Goal: Transaction & Acquisition: Purchase product/service

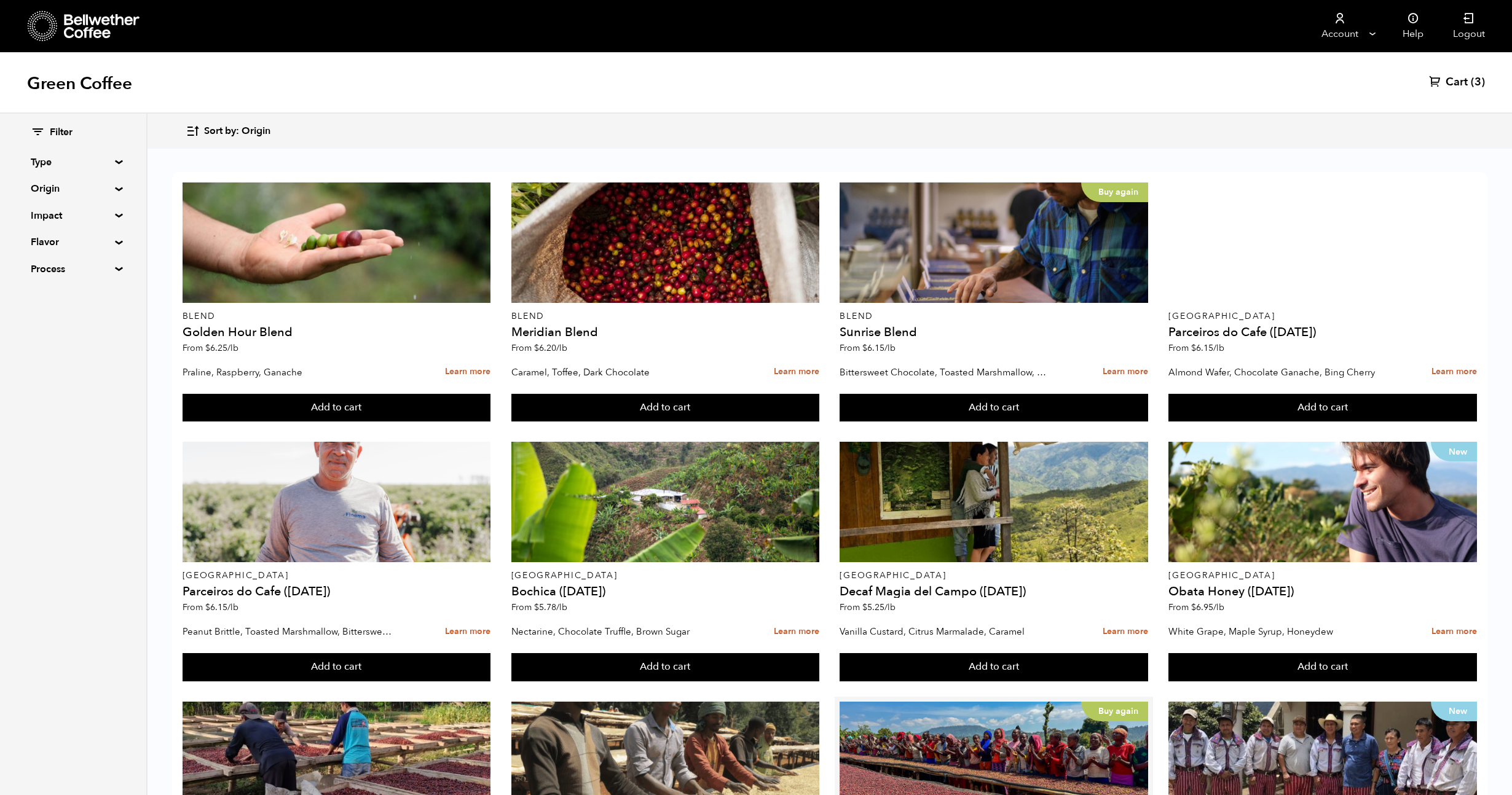
scroll to position [440, 0]
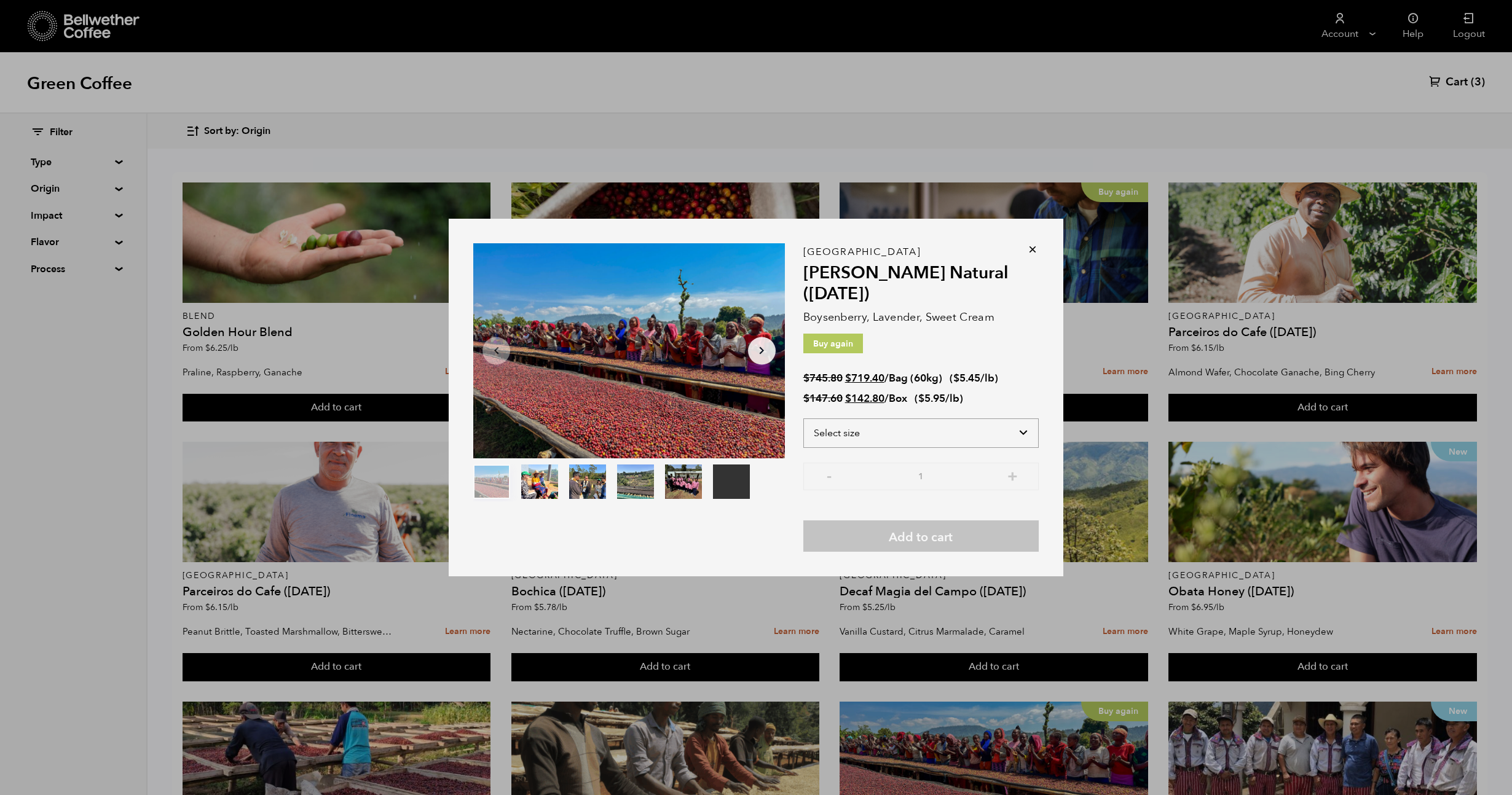
click at [945, 440] on select "Select size Bag (60kg) (132 lbs) Box (24 lbs)" at bounding box center [920, 433] width 235 height 29
select select "bag-3"
click at [803, 418] on select "Select size Bag (60kg) (132 lbs) Box (24 lbs)" at bounding box center [920, 433] width 235 height 29
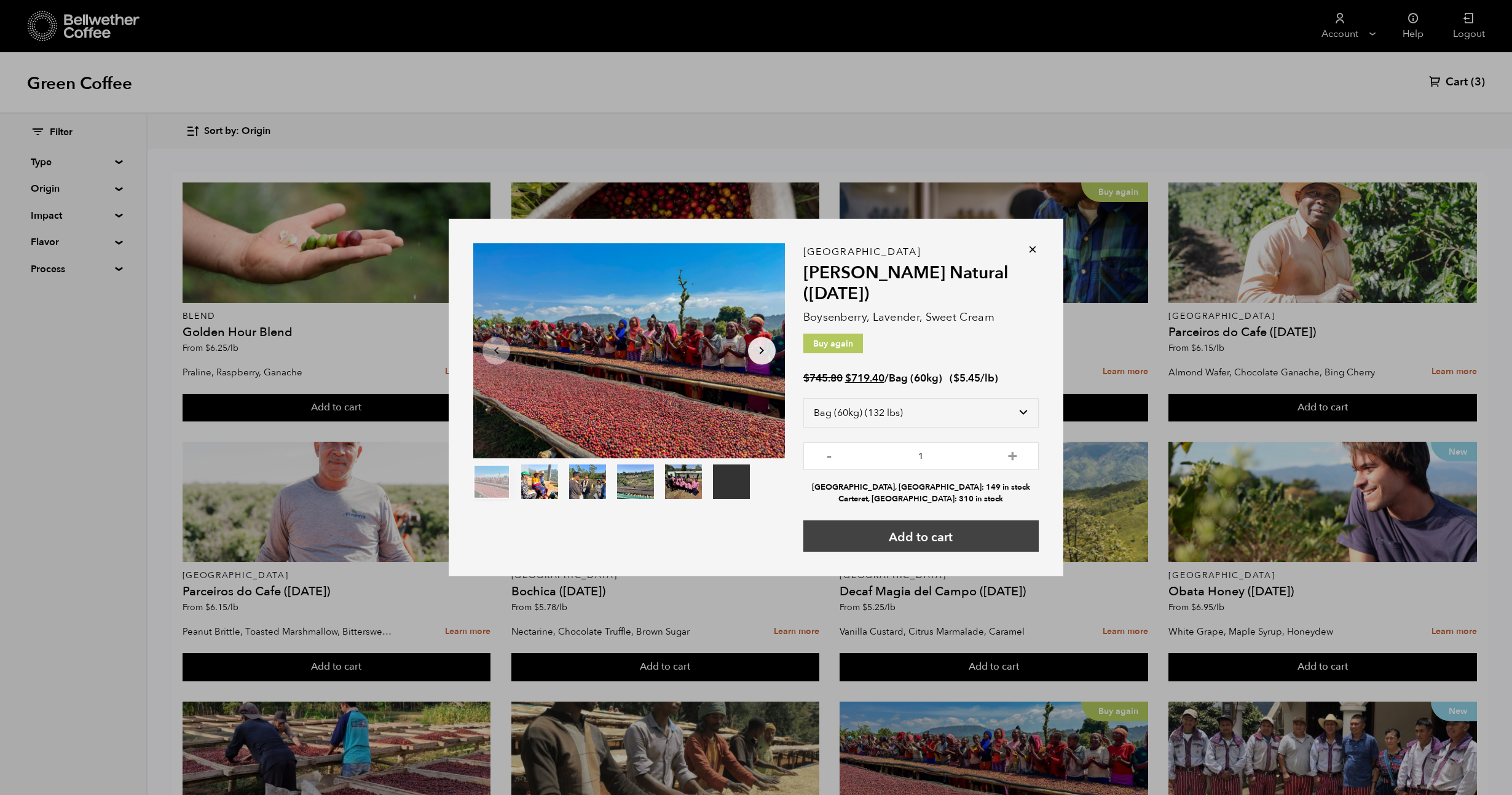
click at [935, 535] on button "Add to cart" at bounding box center [920, 536] width 235 height 31
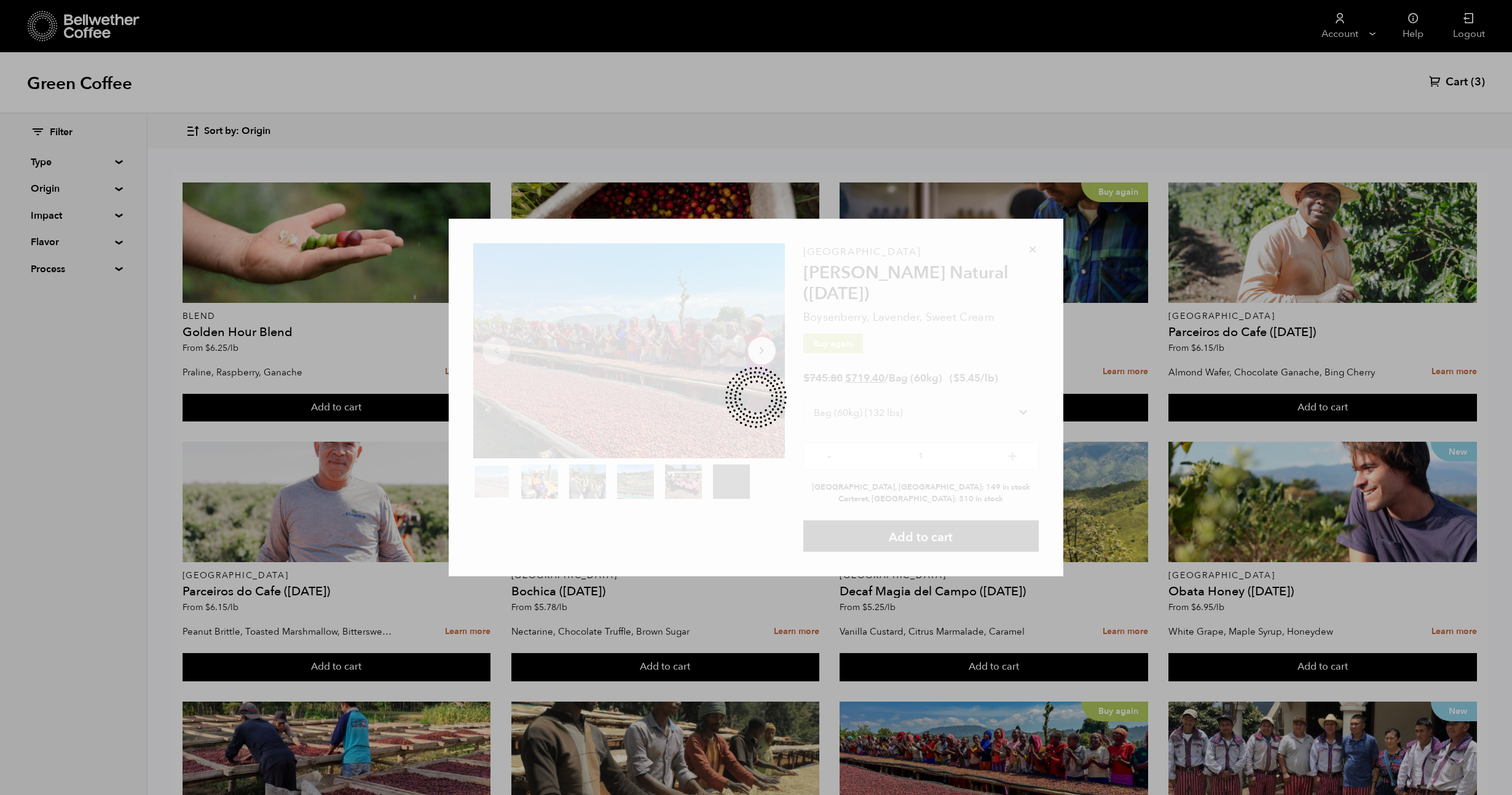
click at [239, 391] on div "Your browser does not support the video tag. Item 1 of 6 Your browser does not …" at bounding box center [756, 397] width 1512 height 795
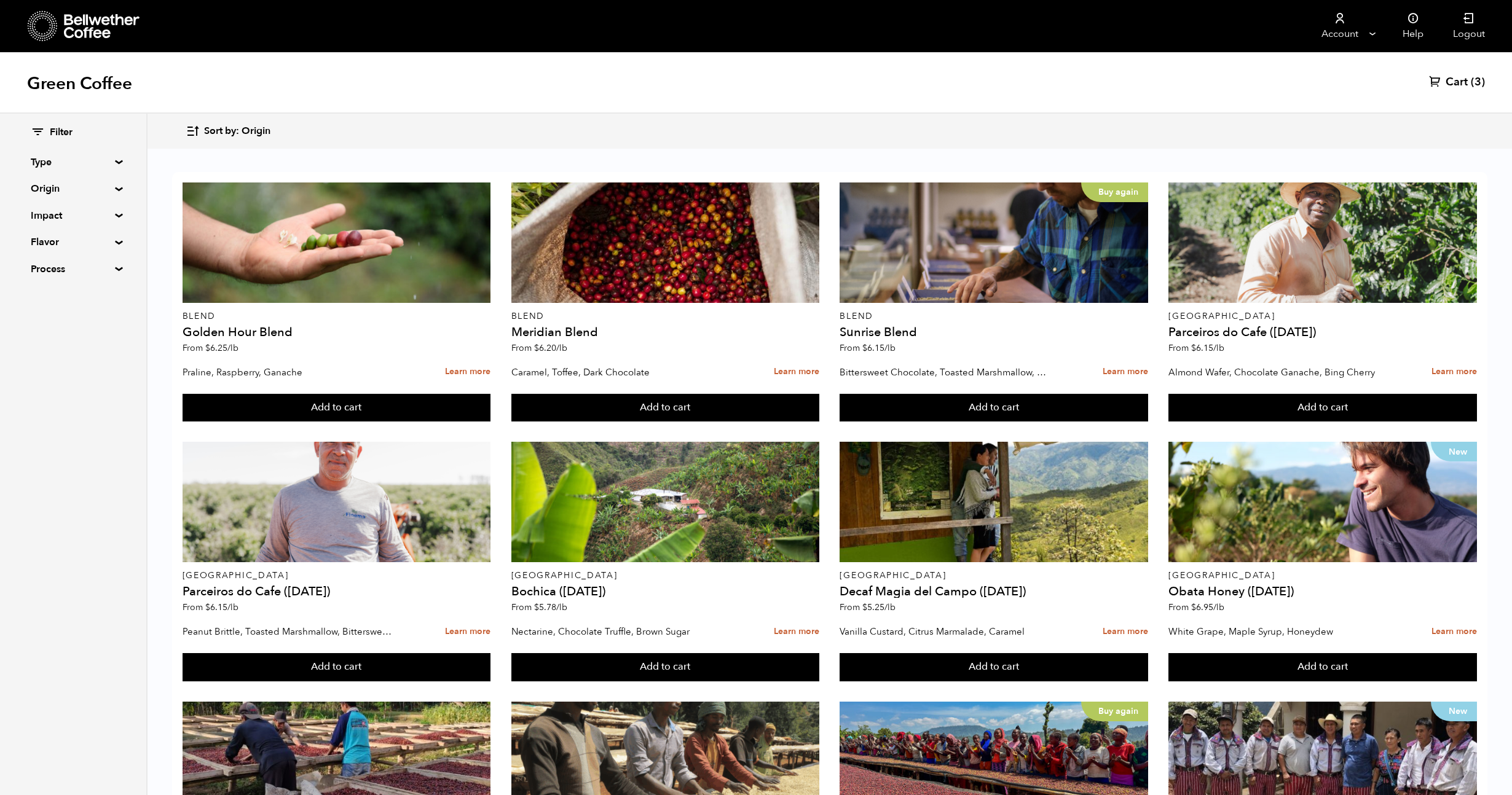
scroll to position [0, 0]
click at [1454, 82] on span "Cart" at bounding box center [1456, 82] width 22 height 15
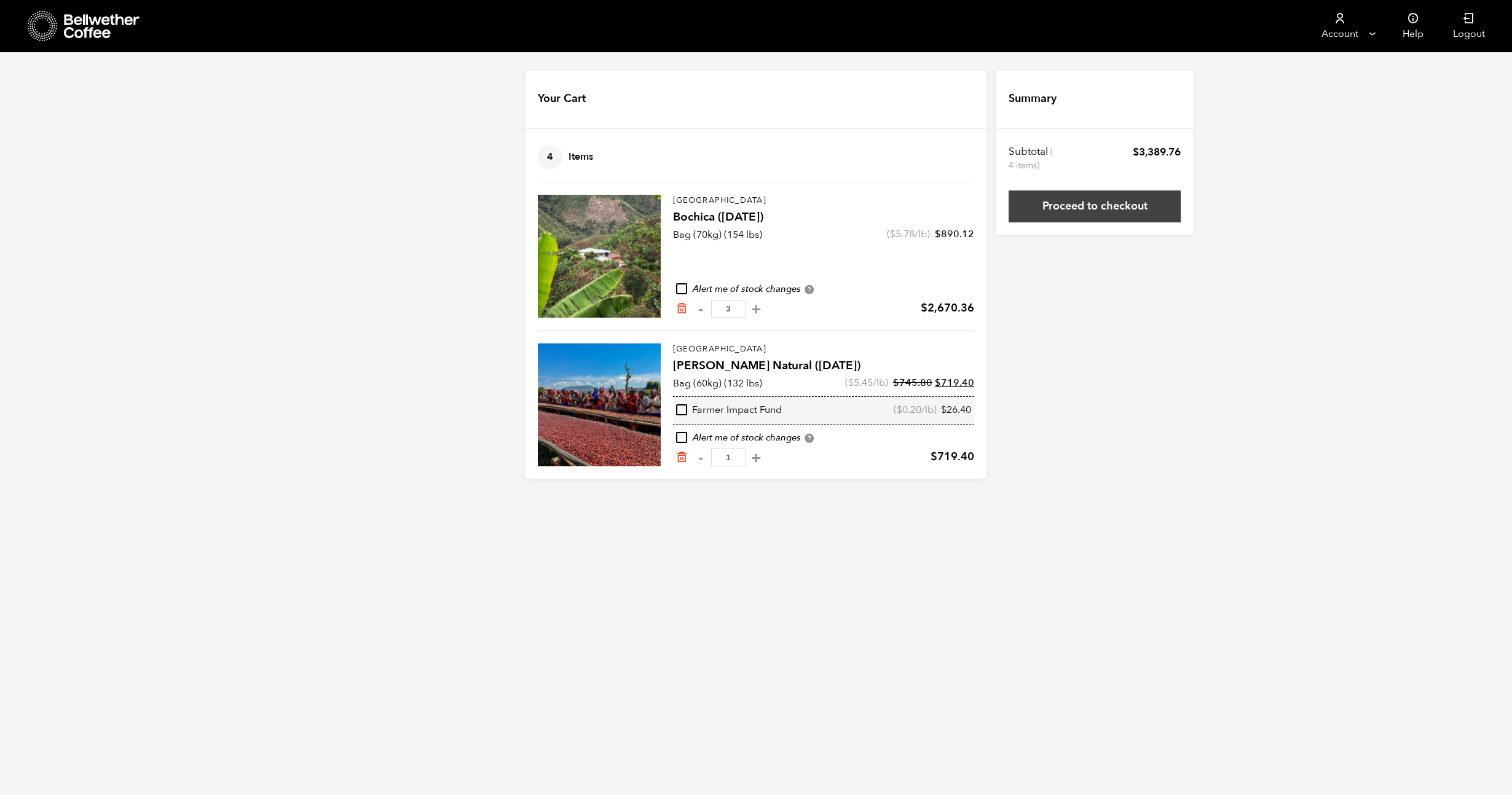
click at [1131, 198] on link "Proceed to checkout" at bounding box center [1094, 206] width 172 height 32
click at [1061, 202] on link "Proceed to checkout" at bounding box center [1094, 206] width 172 height 32
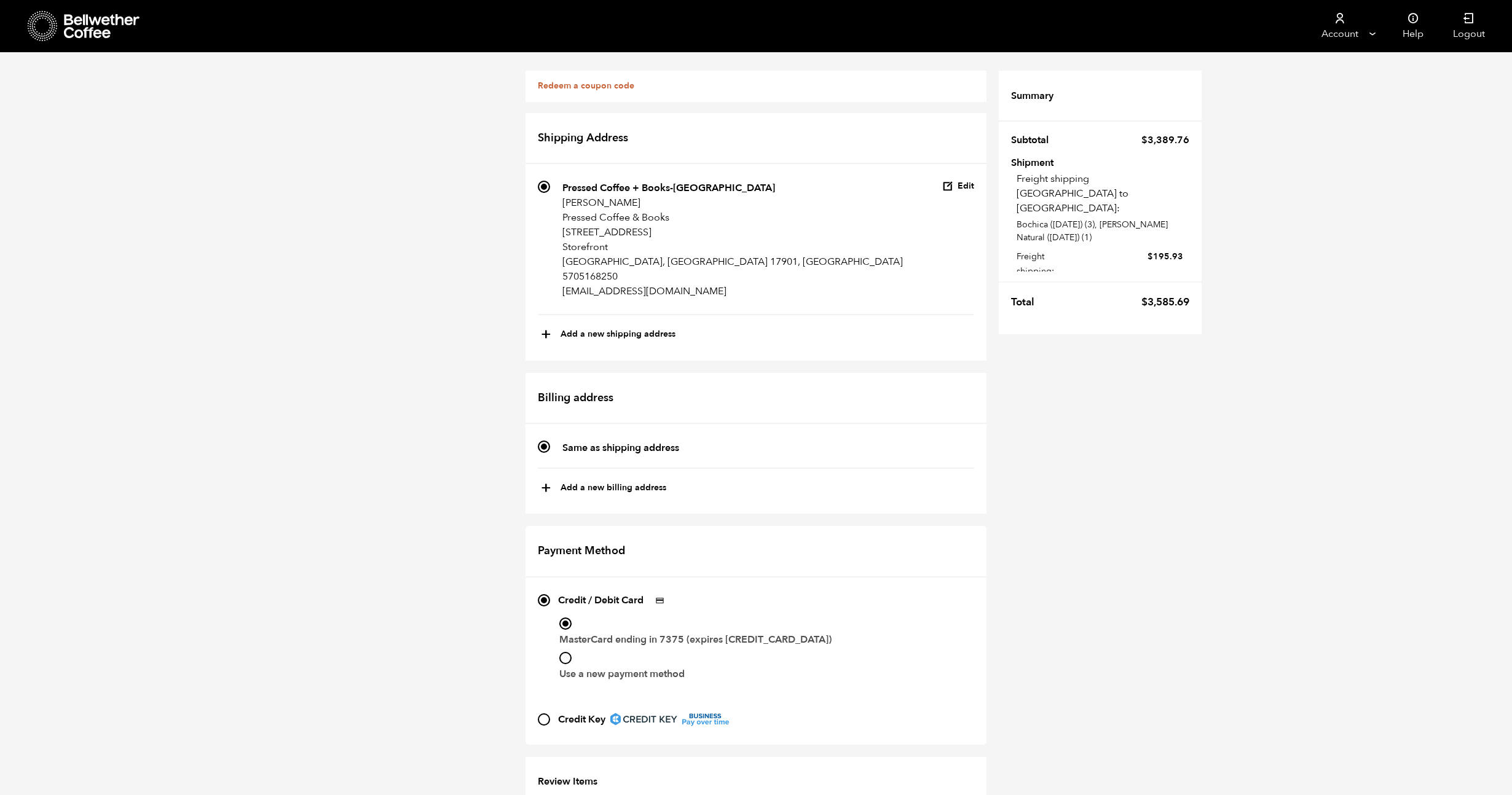
scroll to position [351, 0]
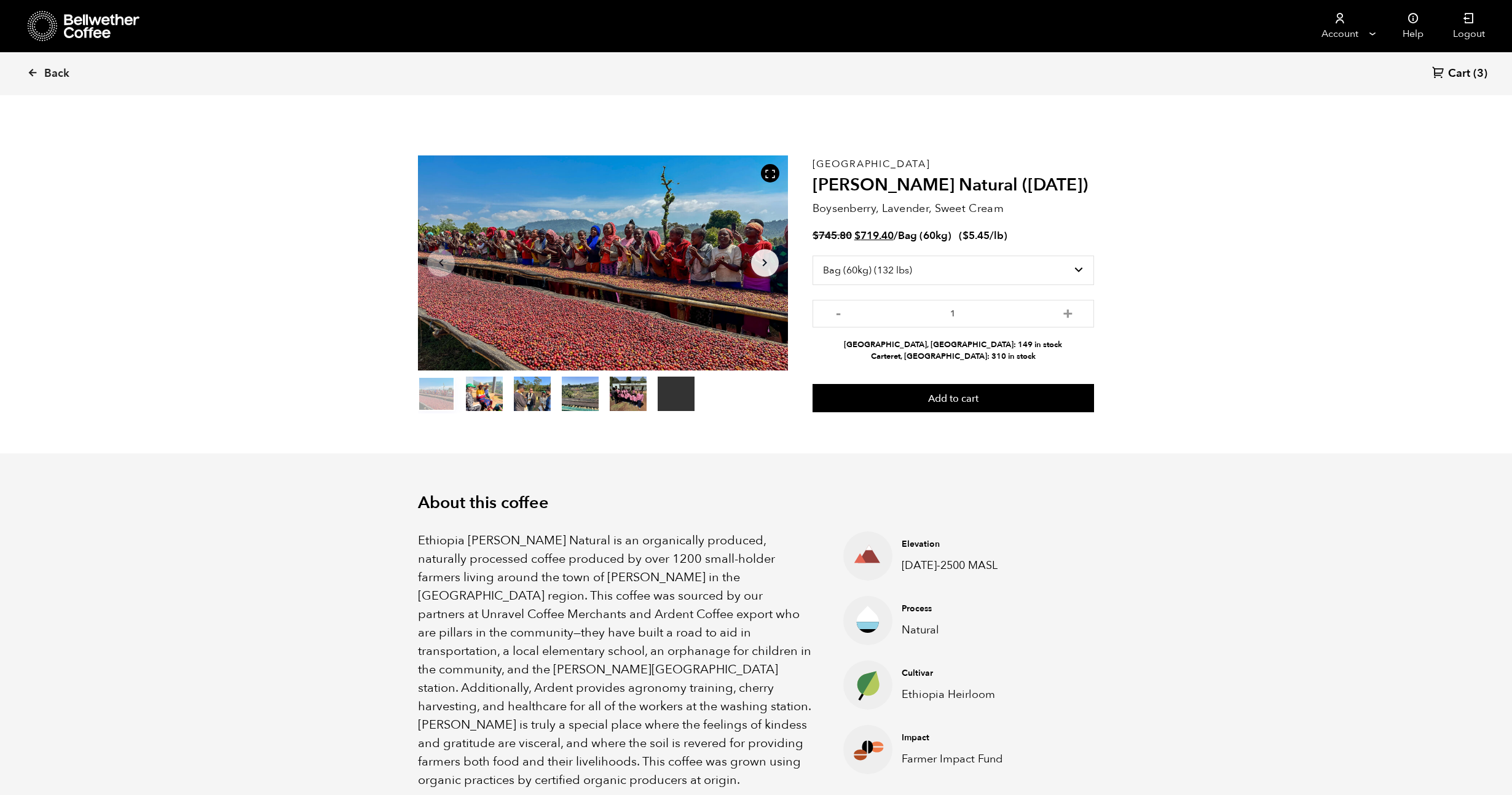
select select "bag-3"
